Goal: Check status

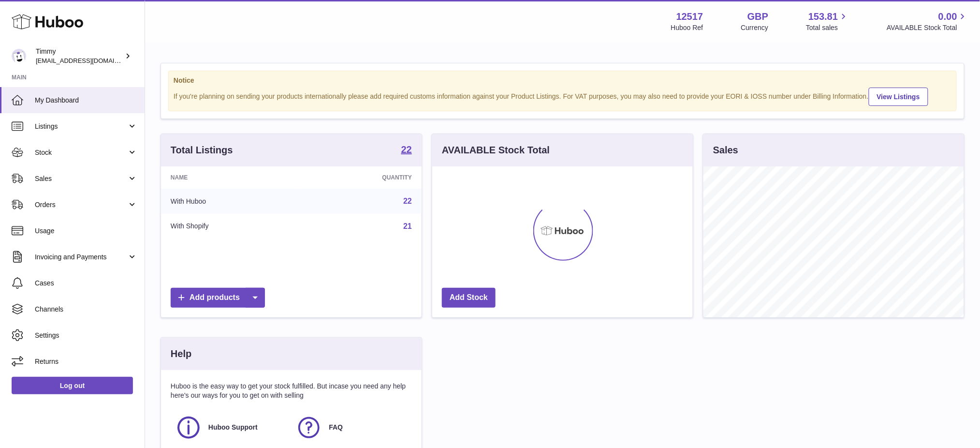
scroll to position [150, 261]
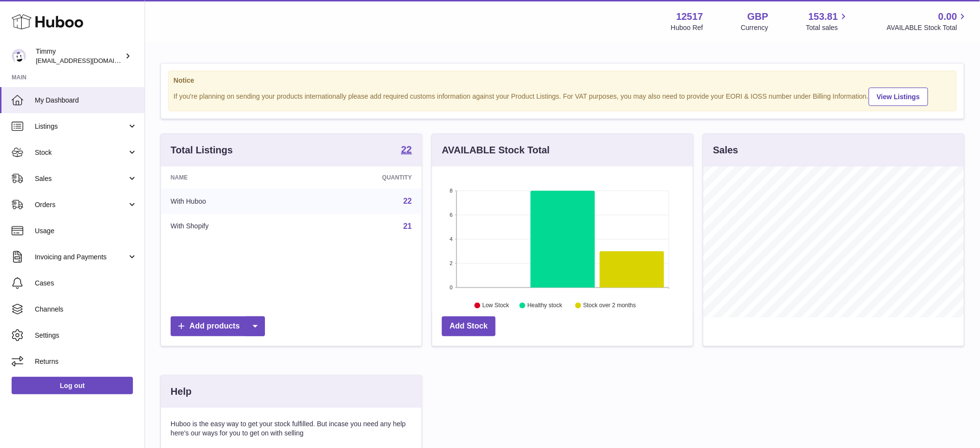
drag, startPoint x: 60, startPoint y: 153, endPoint x: 97, endPoint y: 165, distance: 38.7
click at [60, 153] on span "Stock" at bounding box center [81, 152] width 92 height 9
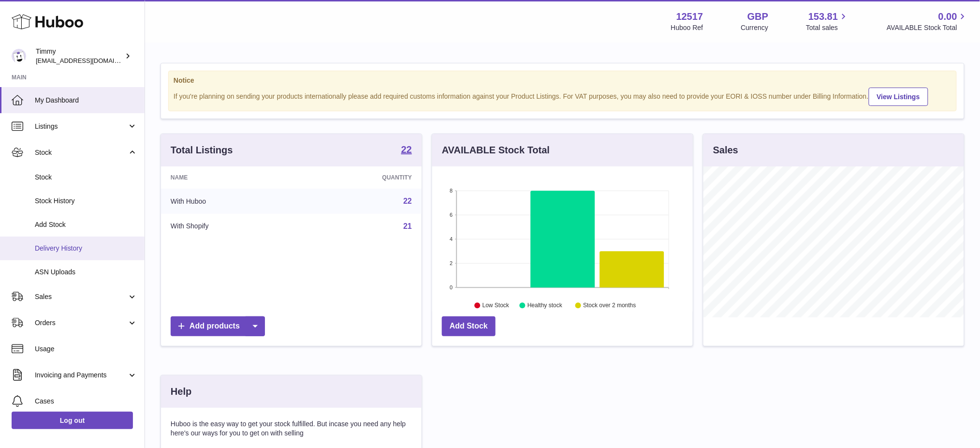
click at [88, 245] on span "Delivery History" at bounding box center [86, 248] width 103 height 9
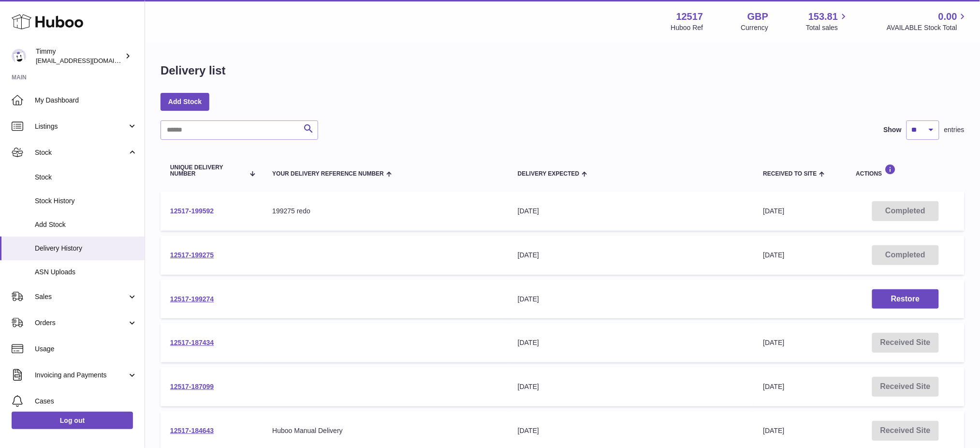
click at [194, 208] on link "12517-199592" at bounding box center [192, 211] width 44 height 8
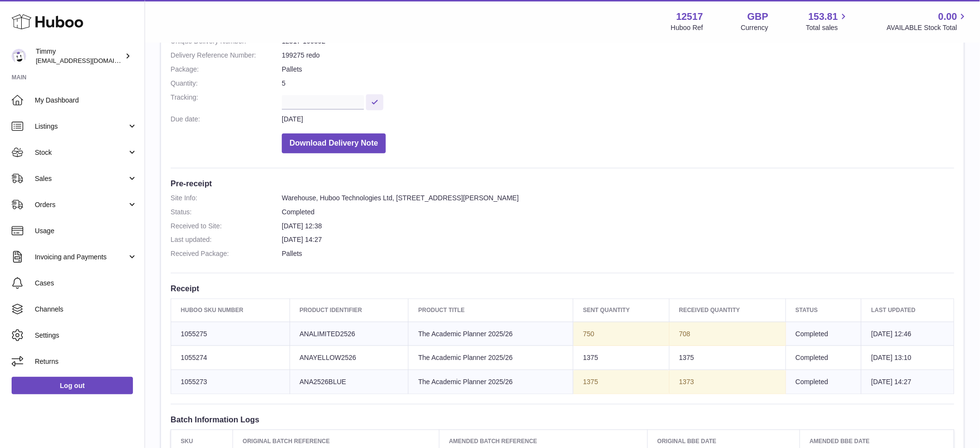
scroll to position [193, 0]
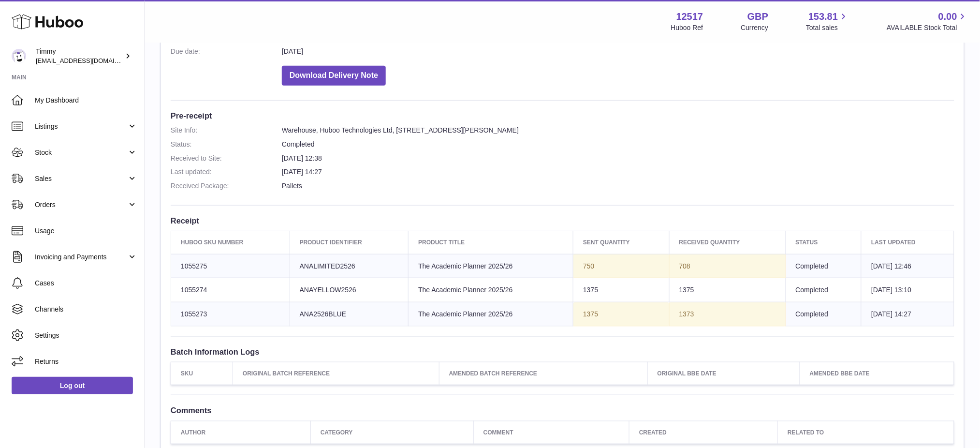
click at [195, 38] on div "Menu Huboo 12517 Huboo Ref GBP Currency 153.81 Total sales 0.00 AVAILABLE Stock…" at bounding box center [562, 21] width 835 height 43
